Goal: Transaction & Acquisition: Subscribe to service/newsletter

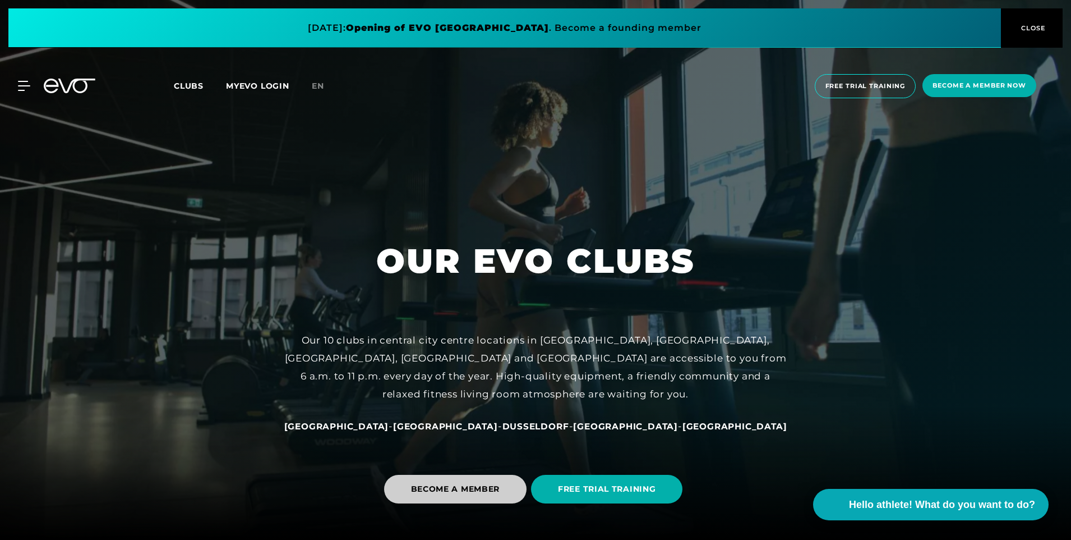
click at [453, 496] on span "BECOME A MEMBER" at bounding box center [455, 488] width 143 height 29
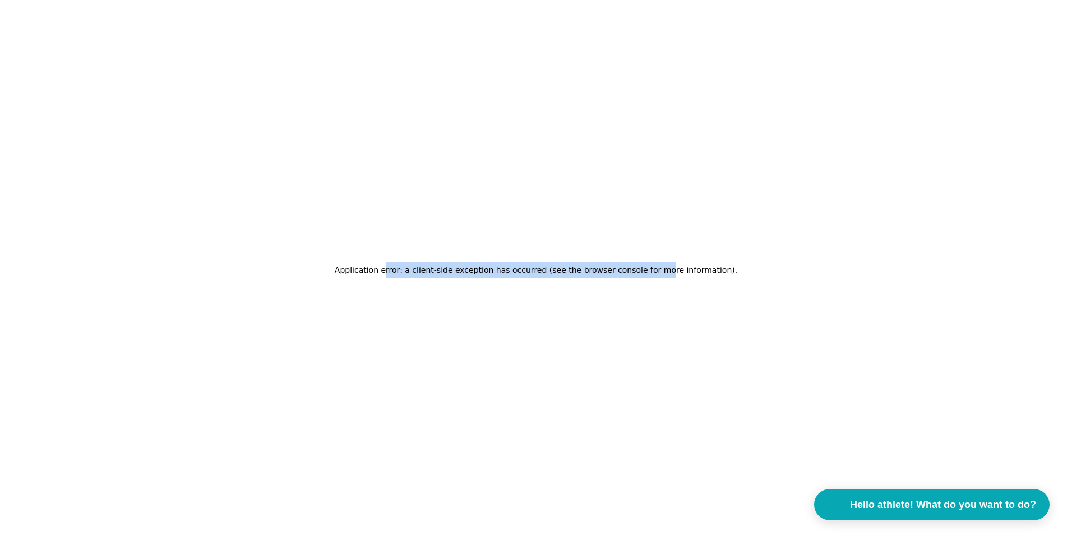
drag, startPoint x: 405, startPoint y: 263, endPoint x: 658, endPoint y: 276, distance: 253.3
click at [658, 276] on h2 "Application error: a client-side exception has occurred (see the browser consol…" at bounding box center [536, 270] width 403 height 16
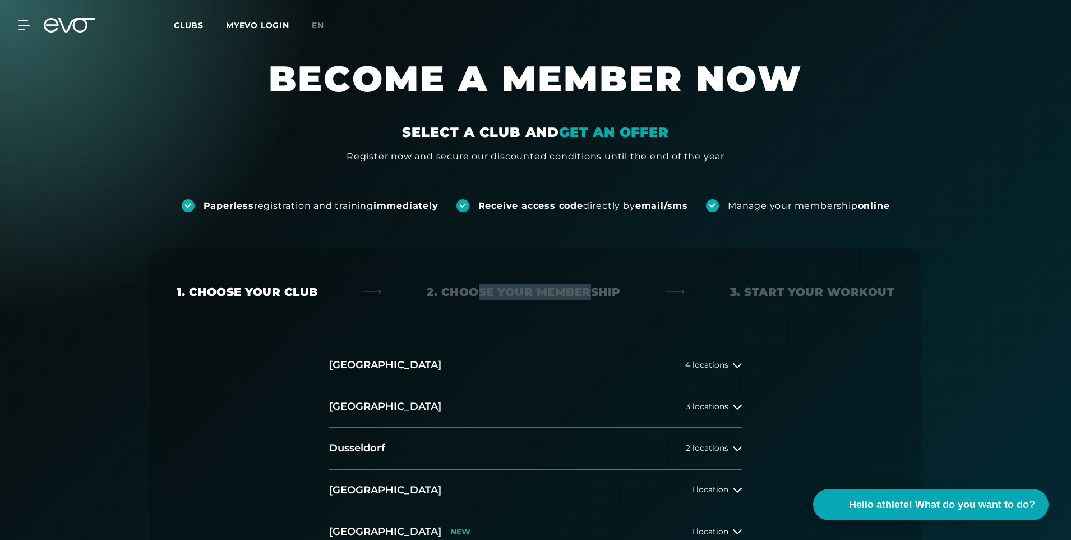
drag, startPoint x: 491, startPoint y: 288, endPoint x: 663, endPoint y: 291, distance: 171.7
click at [663, 291] on div "1. Choose your club 2. Choose your membership 3. Start your workout" at bounding box center [536, 292] width 718 height 16
click at [357, 405] on h2 "[GEOGRAPHIC_DATA]" at bounding box center [385, 406] width 112 height 14
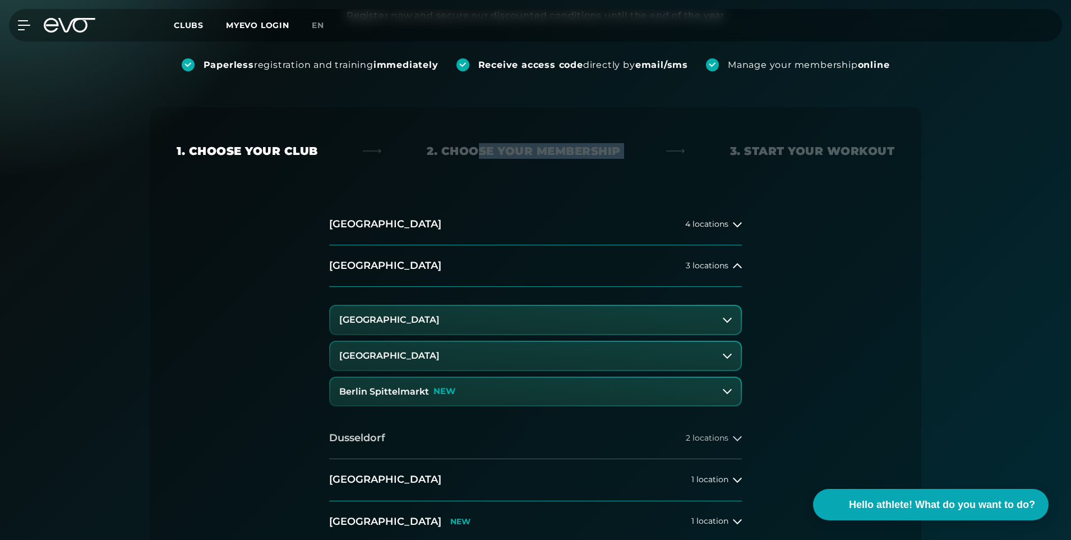
scroll to position [280, 0]
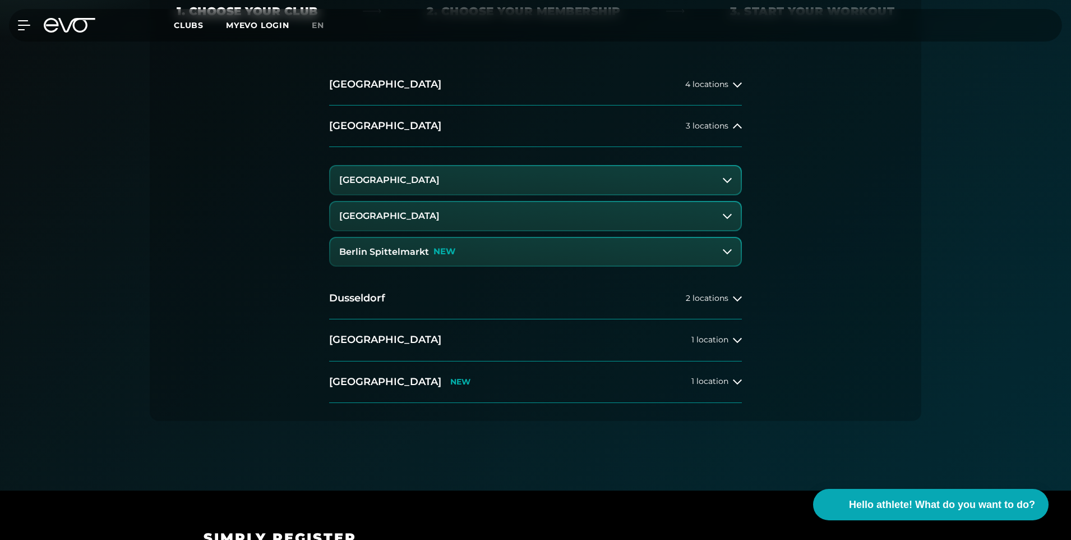
click at [201, 211] on div "[GEOGRAPHIC_DATA] 4 locations [GEOGRAPHIC_DATA] 3 locations [GEOGRAPHIC_DATA] […" at bounding box center [536, 242] width 718 height 357
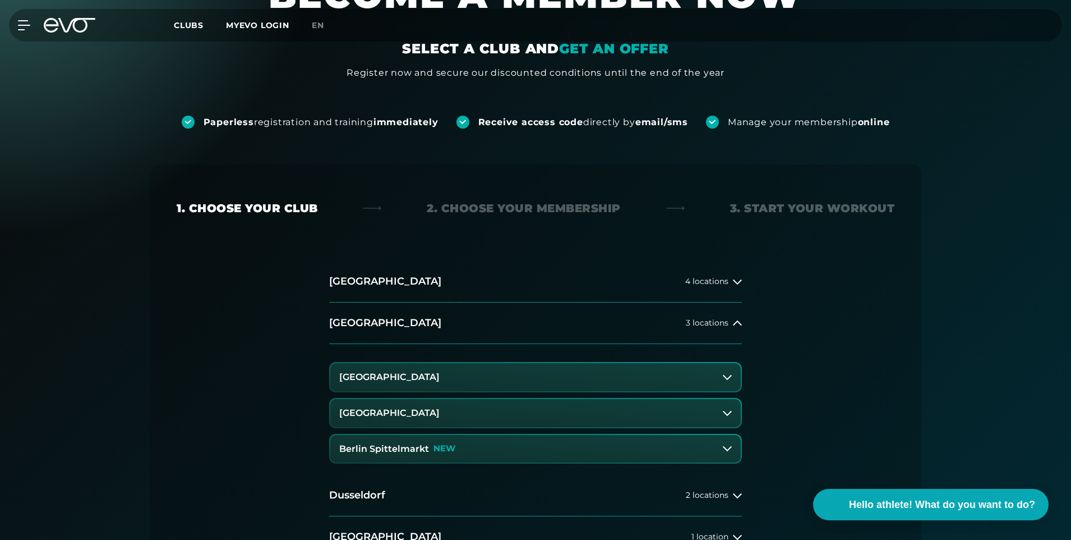
scroll to position [0, 0]
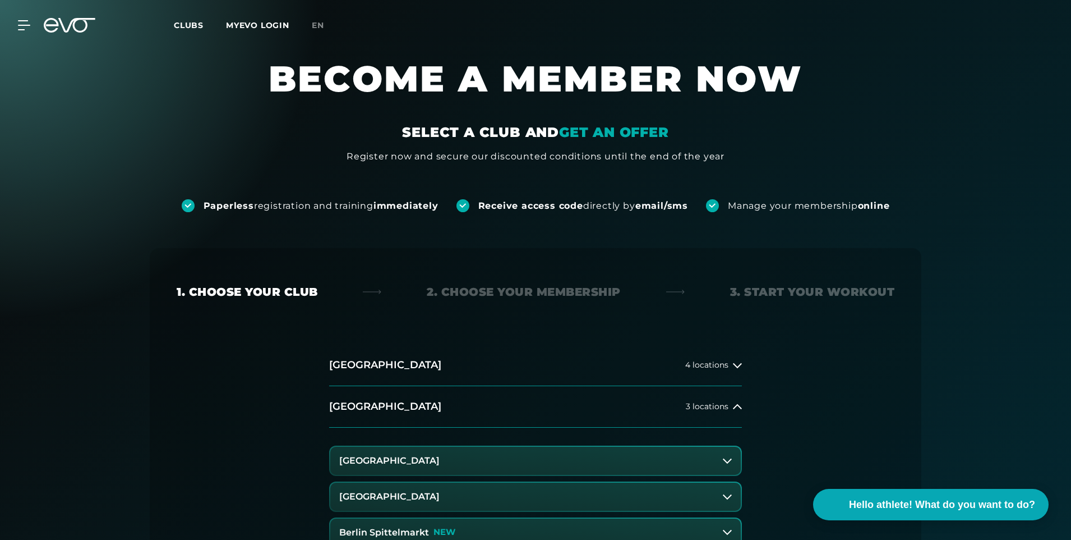
click at [471, 462] on button "[GEOGRAPHIC_DATA]" at bounding box center [535, 460] width 411 height 28
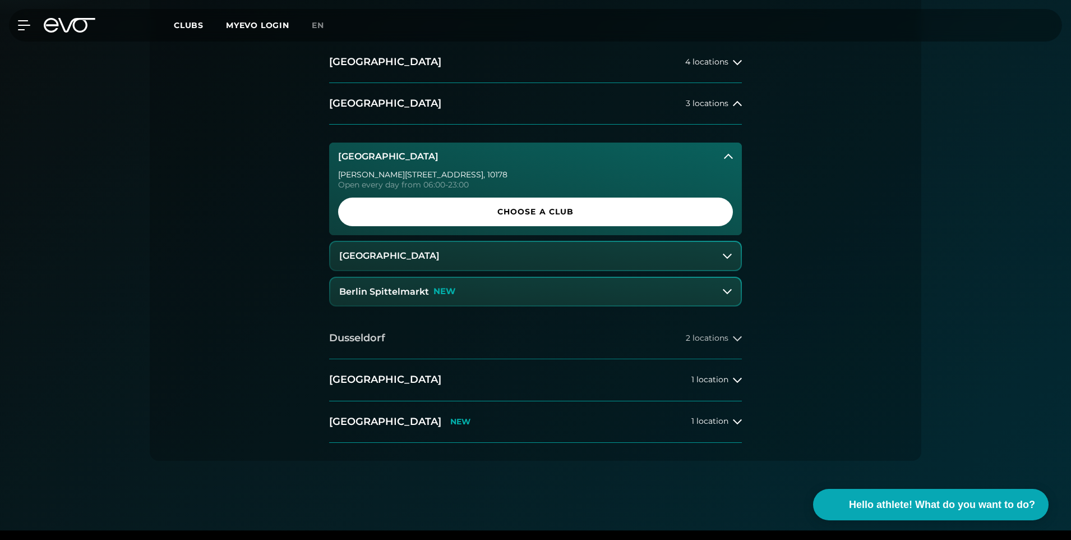
scroll to position [337, 0]
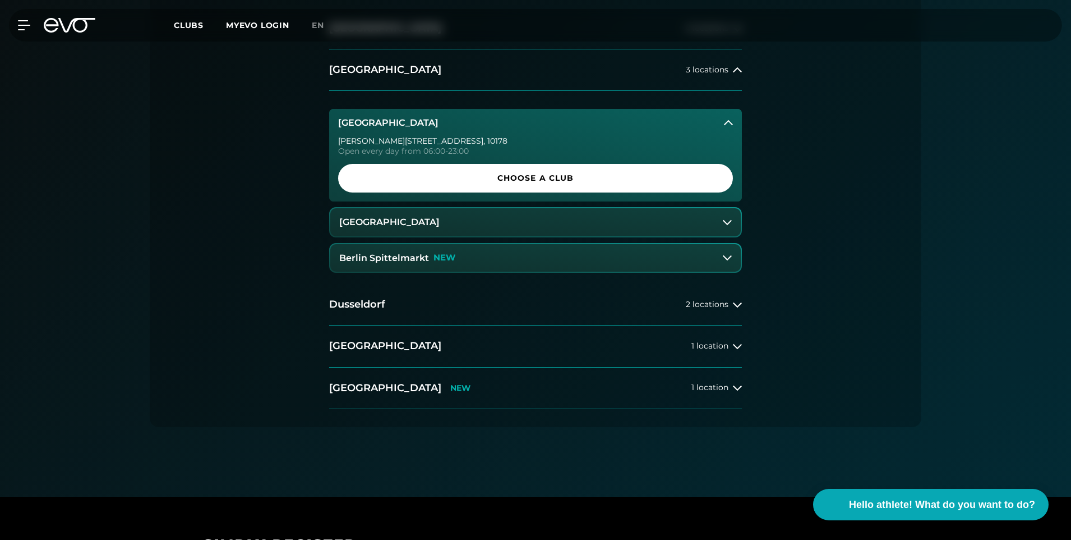
click at [452, 179] on span "Choose a club" at bounding box center [535, 178] width 341 height 12
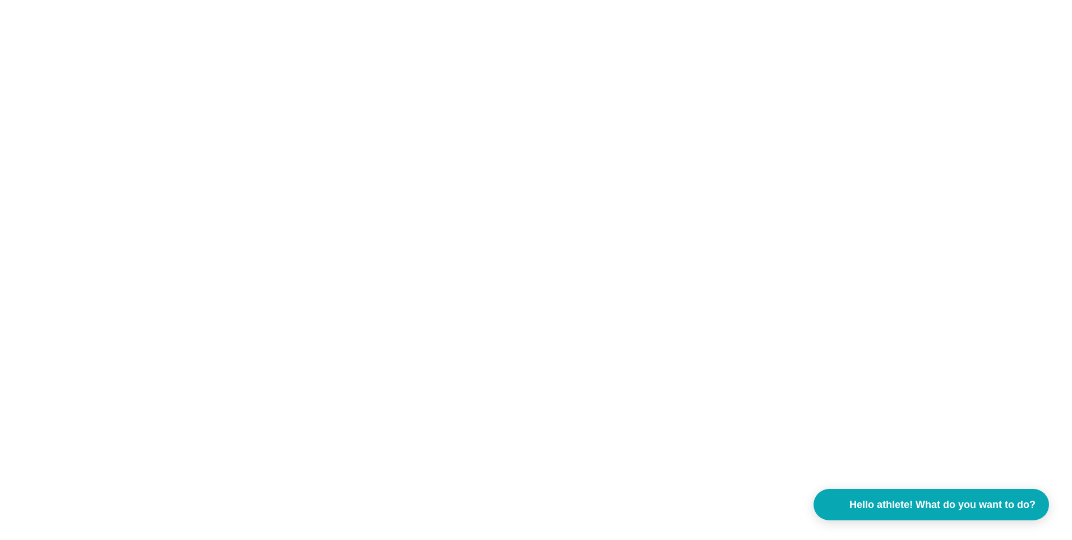
scroll to position [0, 0]
